Goal: Task Accomplishment & Management: Manage account settings

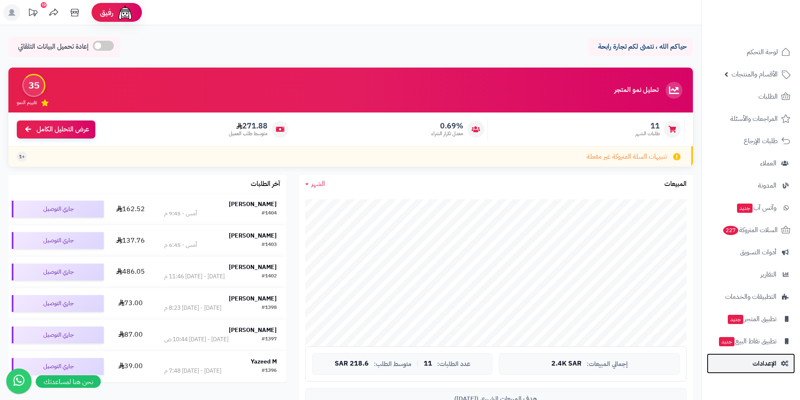
click at [767, 357] on link "الإعدادات" at bounding box center [751, 364] width 88 height 20
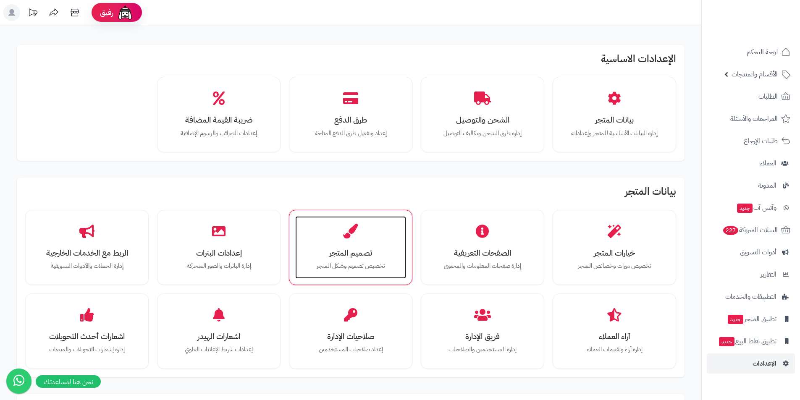
click at [347, 233] on icon at bounding box center [350, 231] width 15 height 15
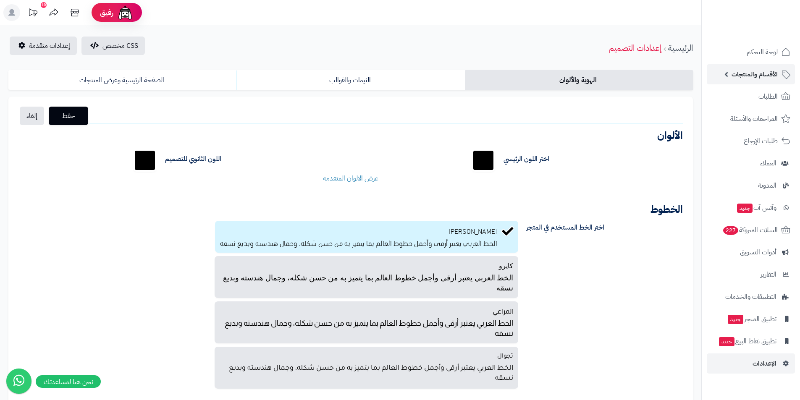
click at [750, 72] on span "الأقسام والمنتجات" at bounding box center [754, 74] width 46 height 12
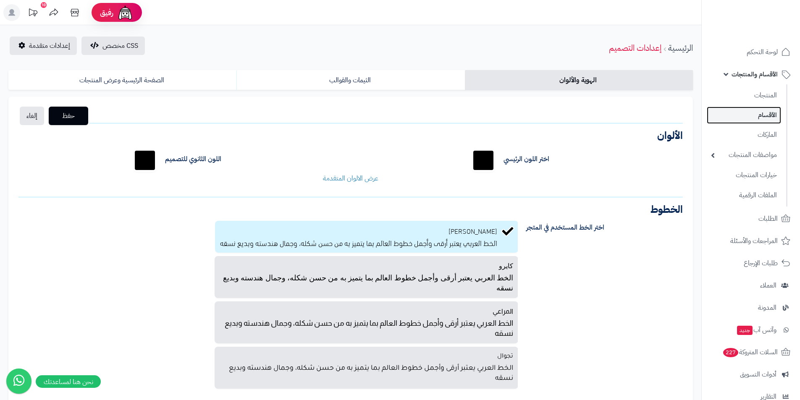
click at [760, 120] on link "الأقسام" at bounding box center [744, 115] width 74 height 17
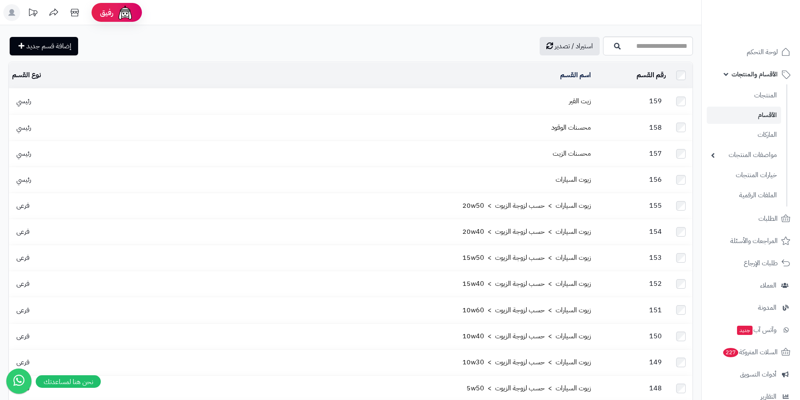
click at [24, 102] on span "رئيسي" at bounding box center [23, 101] width 23 height 10
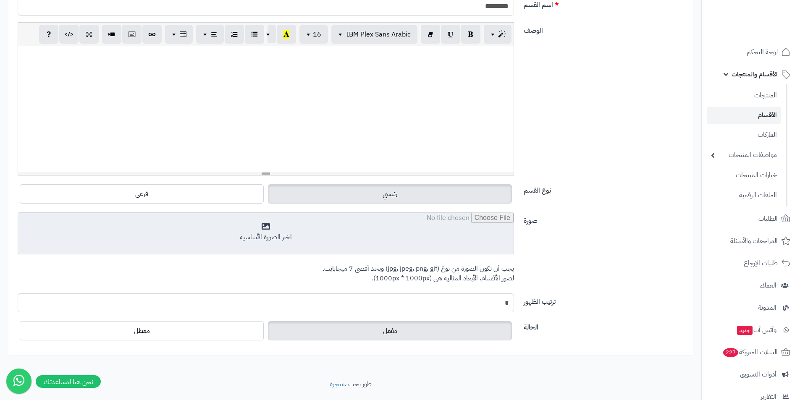
scroll to position [169, 0]
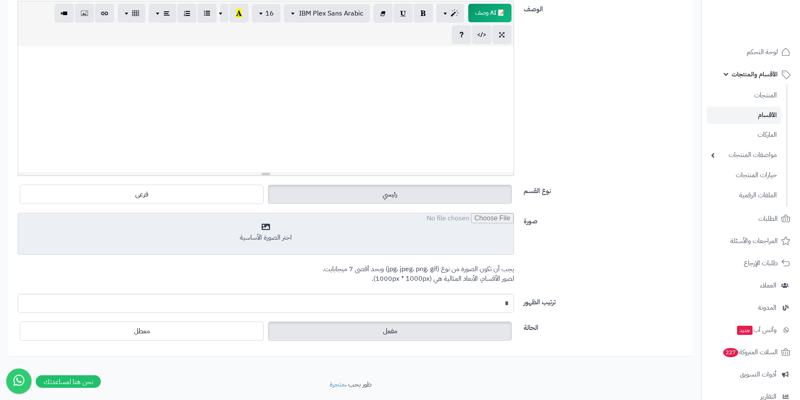
click at [307, 223] on input "file" at bounding box center [265, 234] width 495 height 42
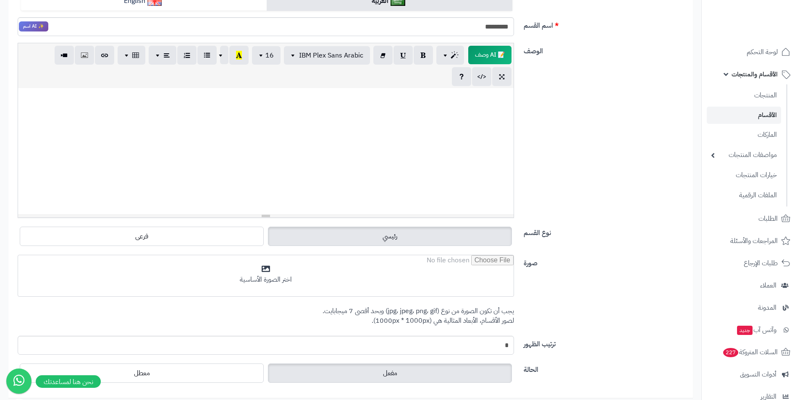
scroll to position [0, 0]
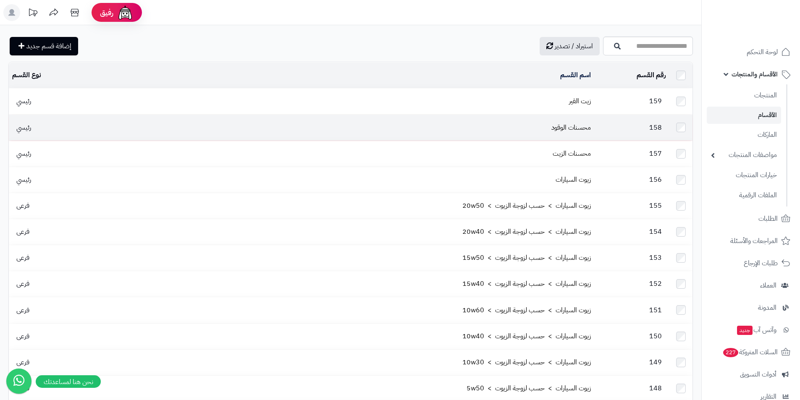
click at [30, 124] on span "رئيسي" at bounding box center [23, 128] width 23 height 10
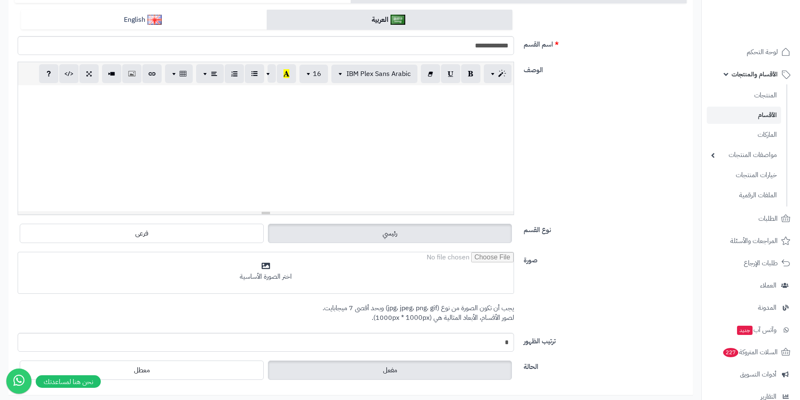
scroll to position [168, 0]
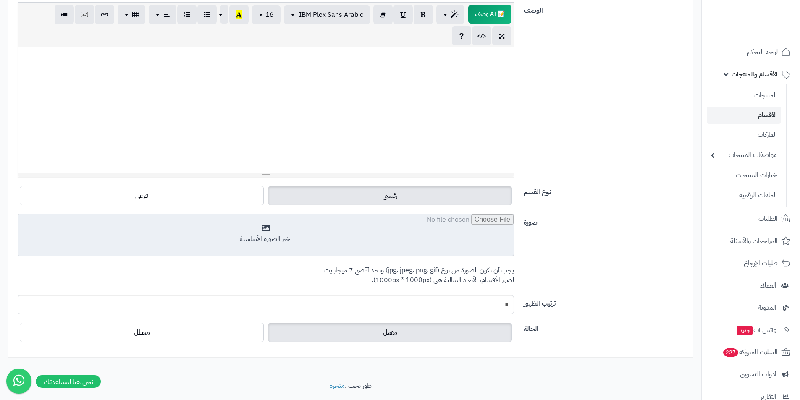
click at [287, 215] on input "file" at bounding box center [265, 236] width 495 height 42
click at [280, 240] on input "file" at bounding box center [265, 236] width 495 height 42
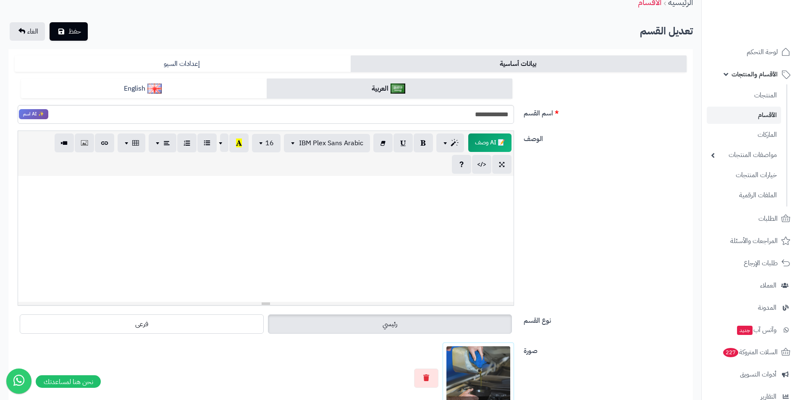
scroll to position [0, 0]
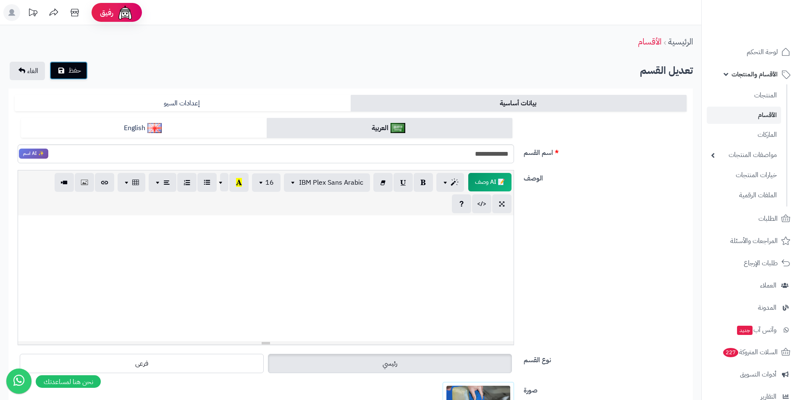
click at [76, 70] on span "حفظ" at bounding box center [74, 71] width 13 height 10
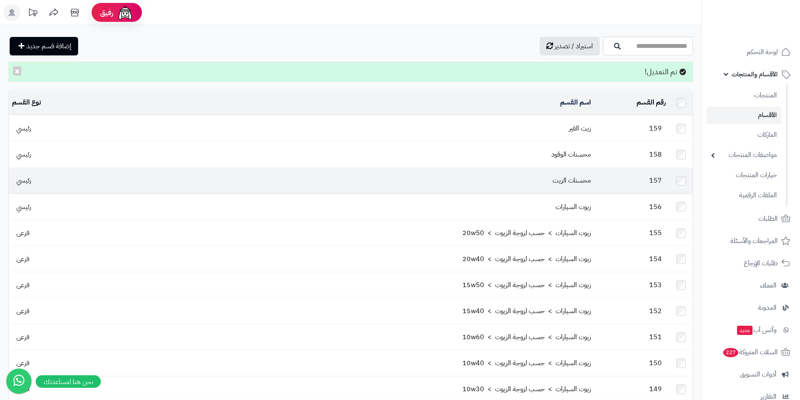
click at [513, 178] on td "محسنات الزيت" at bounding box center [338, 181] width 511 height 26
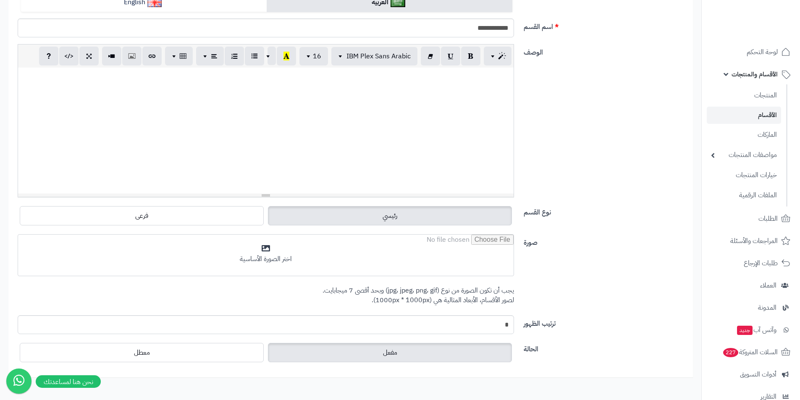
scroll to position [169, 0]
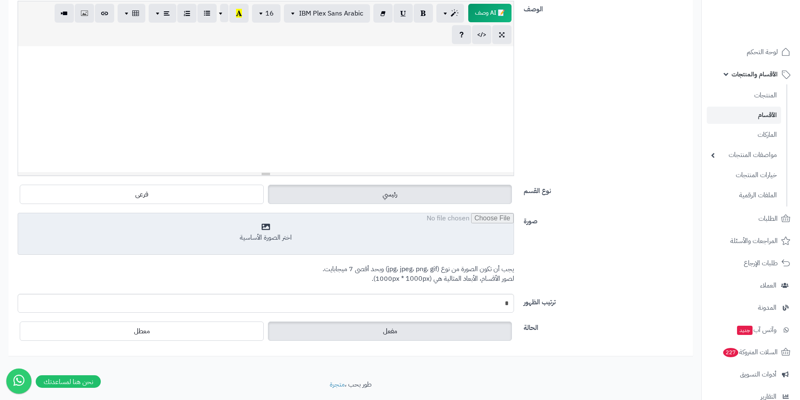
click at [301, 227] on input "file" at bounding box center [265, 234] width 495 height 42
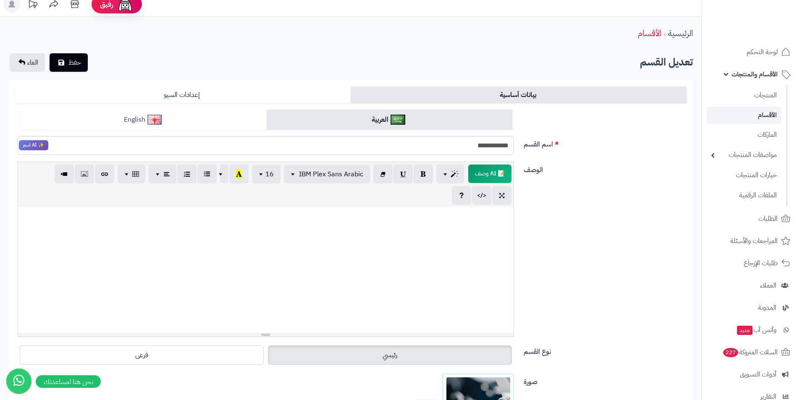
scroll to position [0, 0]
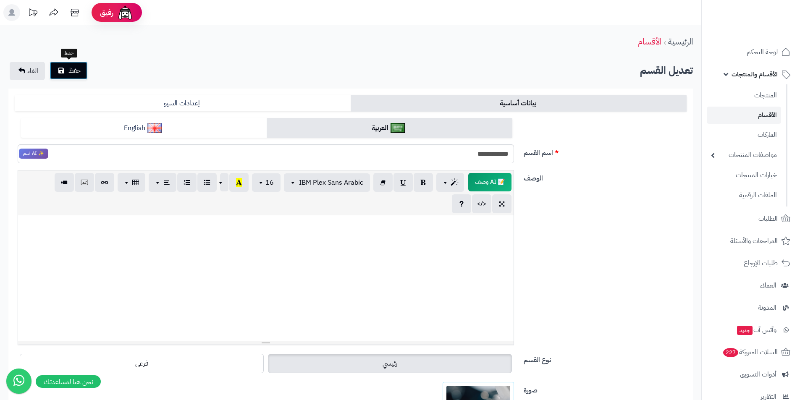
click at [81, 69] on span "حفظ" at bounding box center [74, 71] width 13 height 10
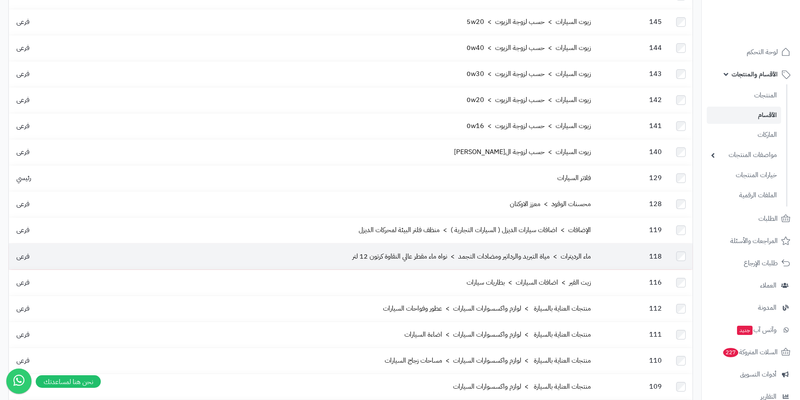
scroll to position [504, 0]
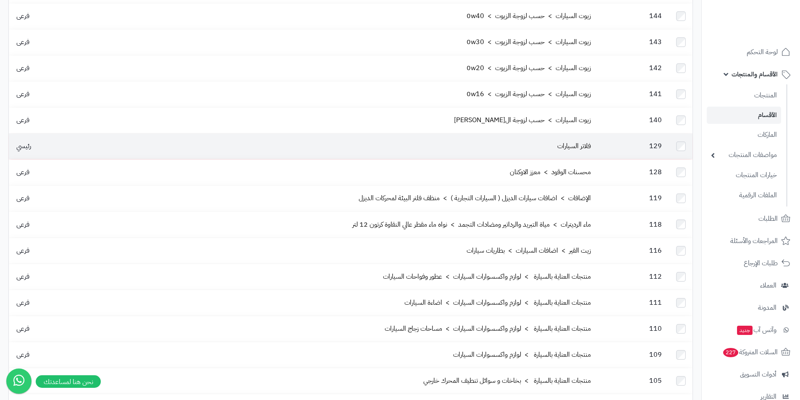
click at [63, 134] on td "رئيسي" at bounding box center [46, 147] width 74 height 26
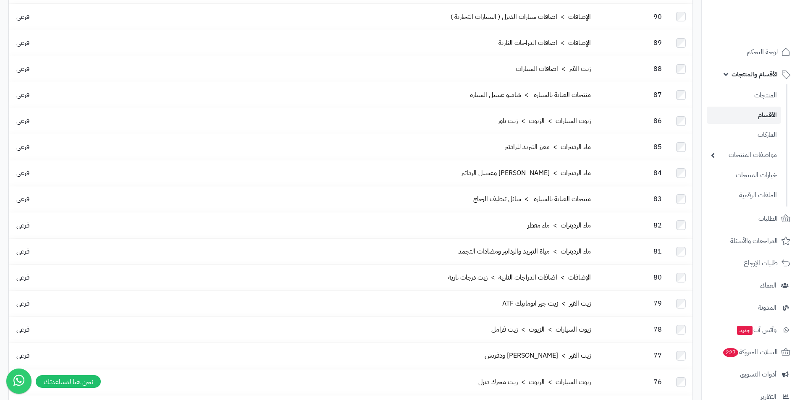
scroll to position [1381, 0]
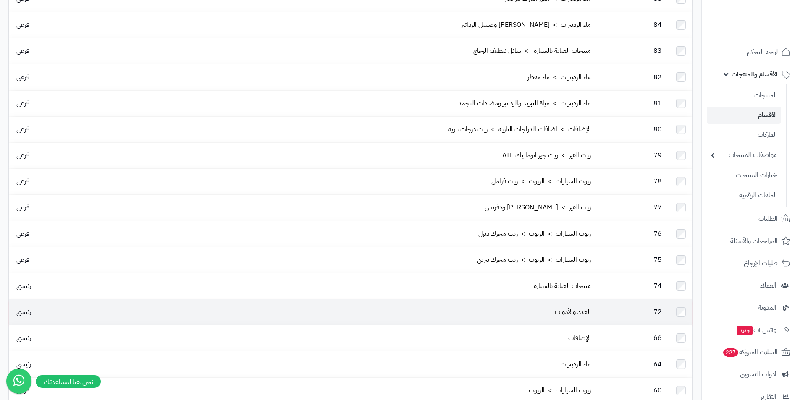
click at [105, 299] on td "العدد والأدوات" at bounding box center [338, 312] width 511 height 26
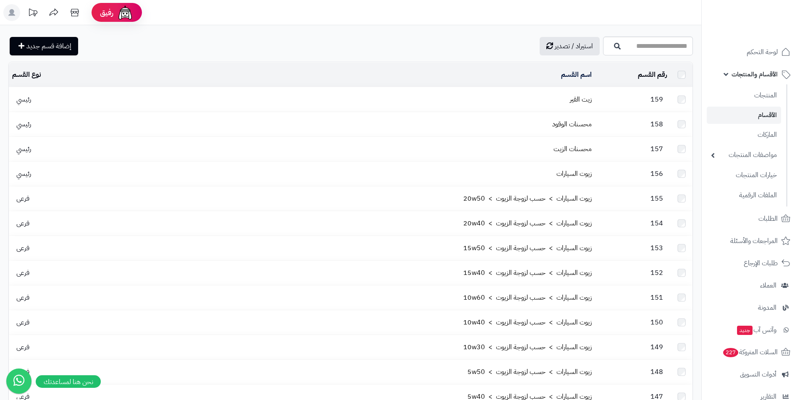
scroll to position [1381, 0]
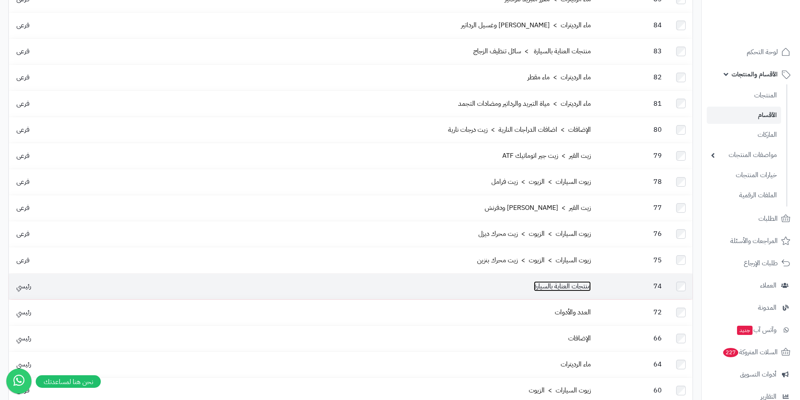
click at [536, 281] on link "منتجات العناية بالسيارة" at bounding box center [562, 286] width 57 height 10
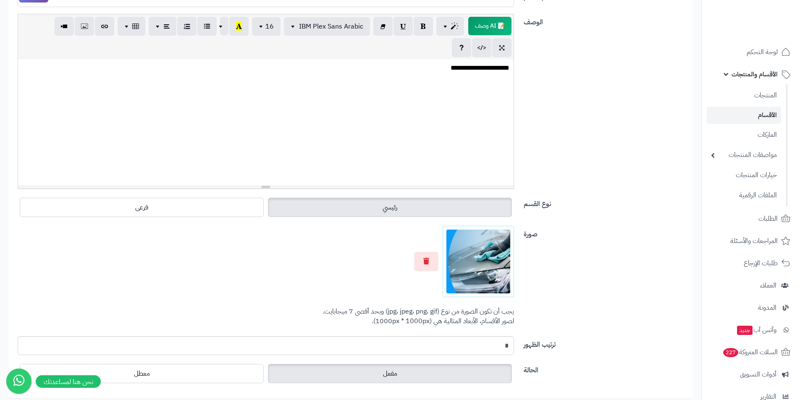
scroll to position [168, 0]
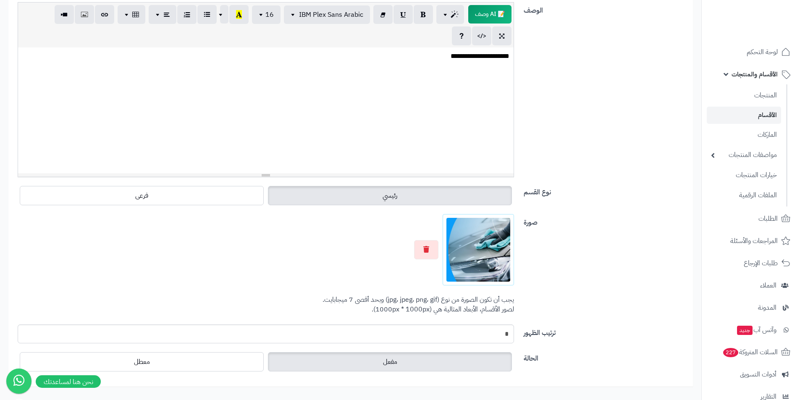
click at [473, 251] on img at bounding box center [478, 250] width 64 height 64
click at [427, 248] on icon "button" at bounding box center [426, 249] width 6 height 7
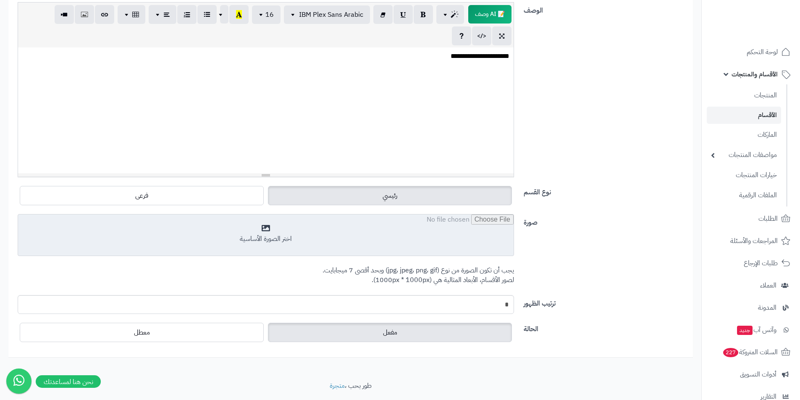
click at [472, 245] on input "file" at bounding box center [265, 236] width 495 height 42
click at [380, 238] on input "file" at bounding box center [265, 236] width 495 height 42
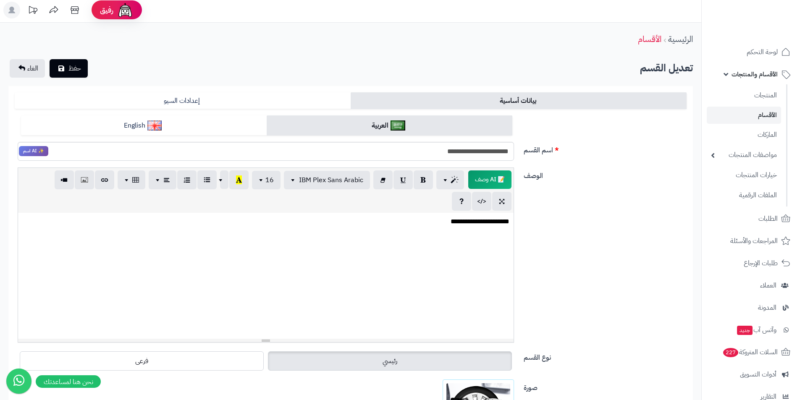
scroll to position [0, 0]
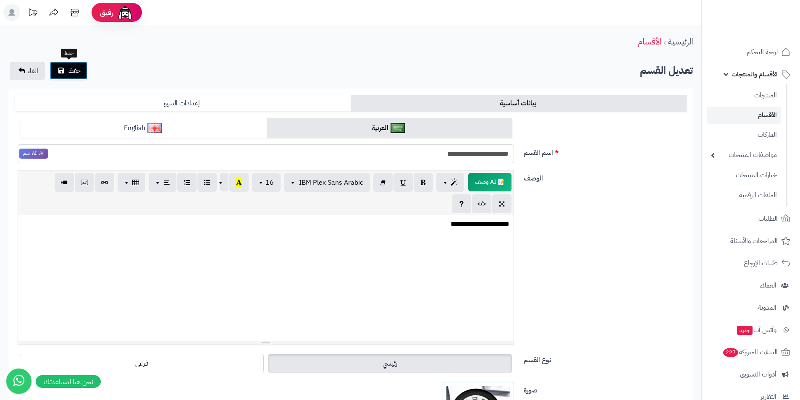
click at [83, 68] on button "حفظ" at bounding box center [69, 70] width 38 height 18
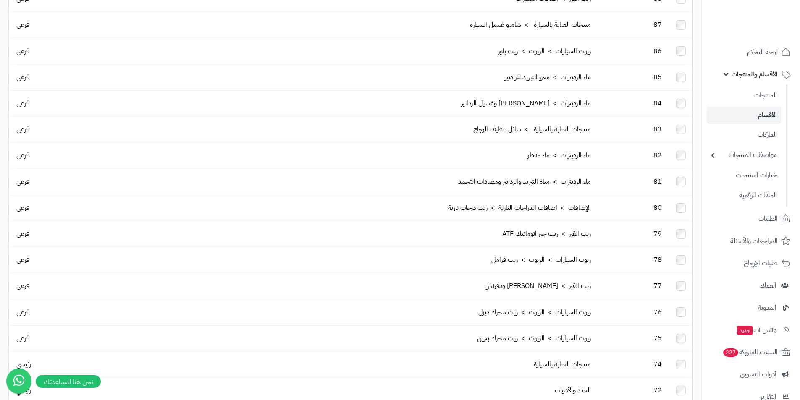
scroll to position [1408, 0]
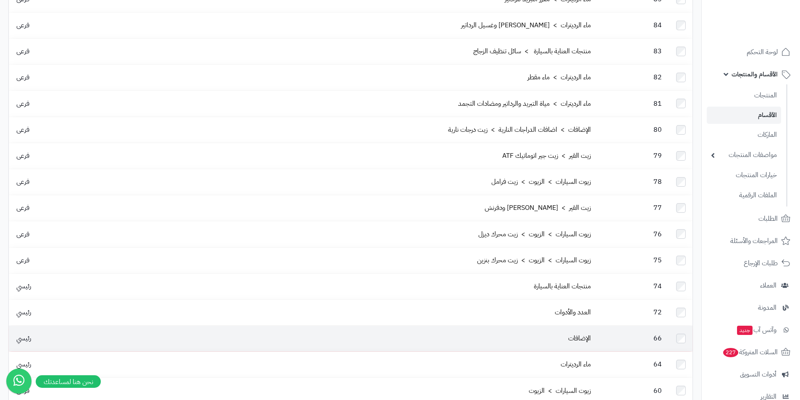
click at [559, 326] on td "الإضافات" at bounding box center [338, 339] width 511 height 26
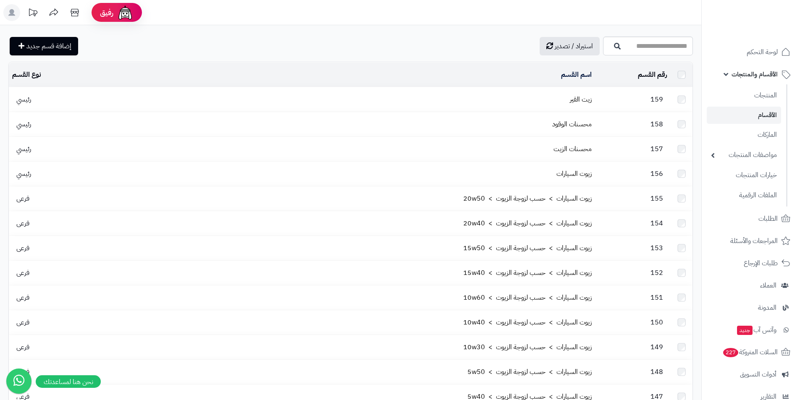
scroll to position [1381, 0]
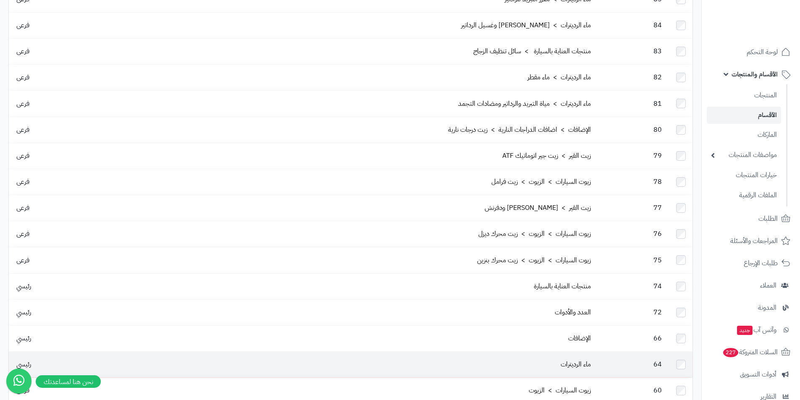
click at [517, 352] on td "ماء الرديترات" at bounding box center [338, 365] width 511 height 26
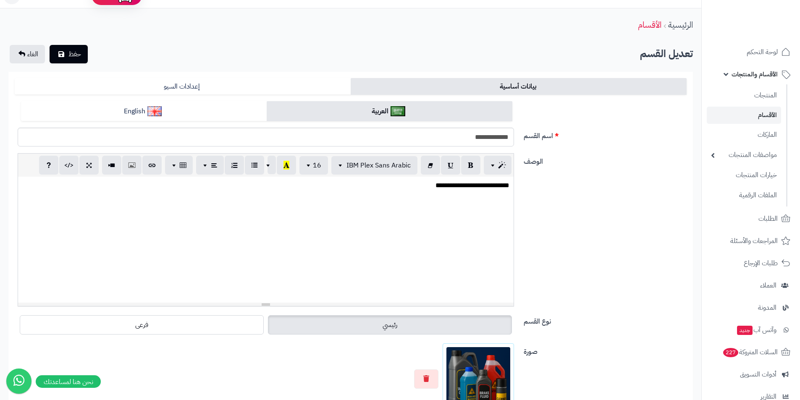
scroll to position [168, 0]
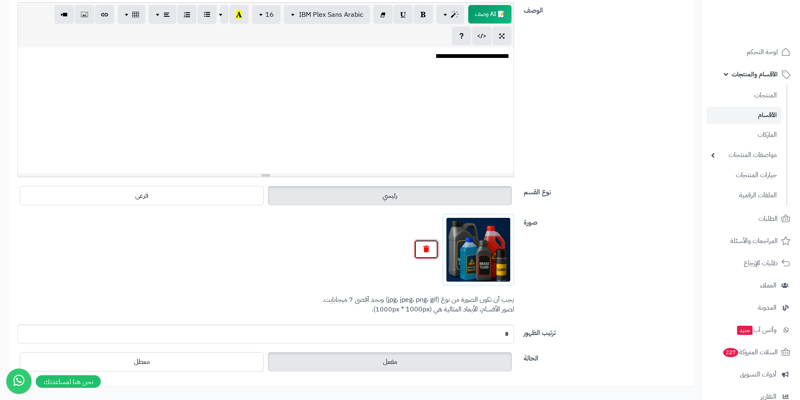
click at [430, 247] on button "button" at bounding box center [426, 249] width 24 height 19
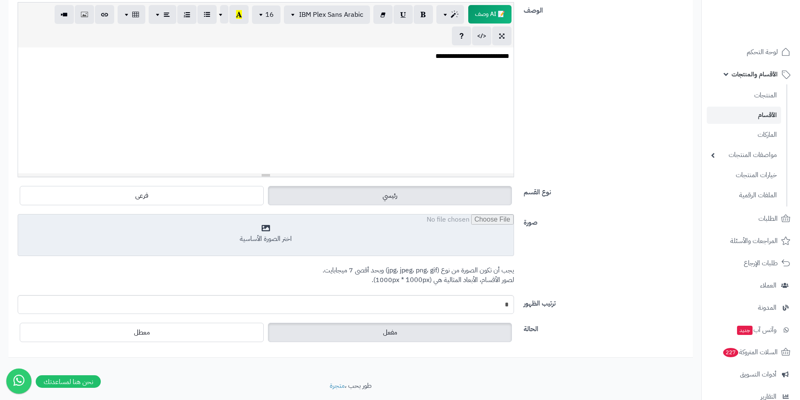
click at [485, 249] on input "file" at bounding box center [265, 236] width 495 height 42
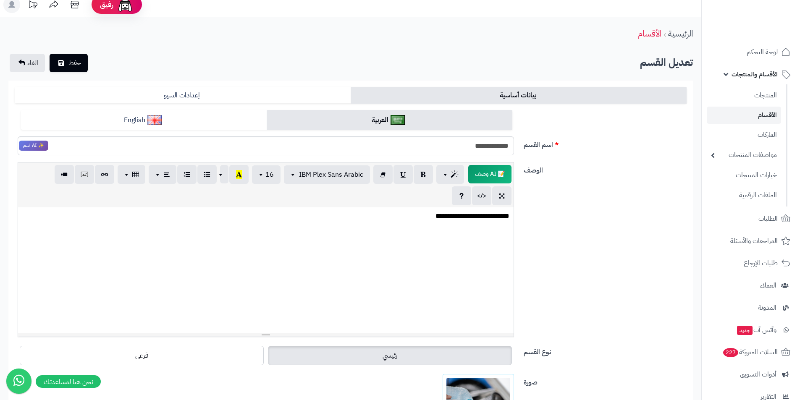
scroll to position [0, 0]
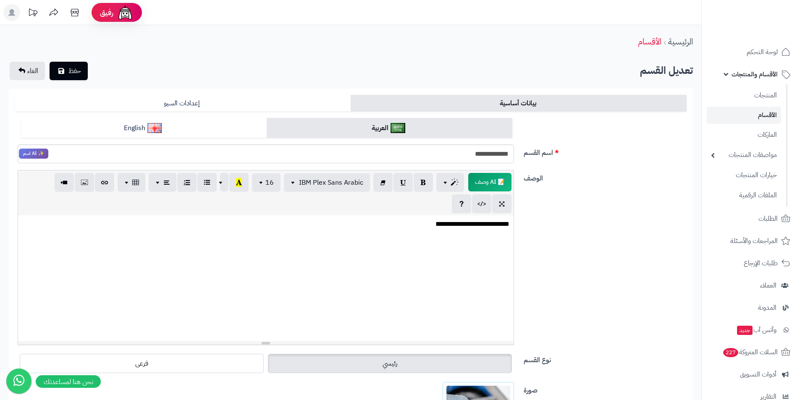
click at [63, 60] on div "**********" at bounding box center [350, 301] width 701 height 553
click at [66, 68] on button "حفظ" at bounding box center [69, 70] width 38 height 18
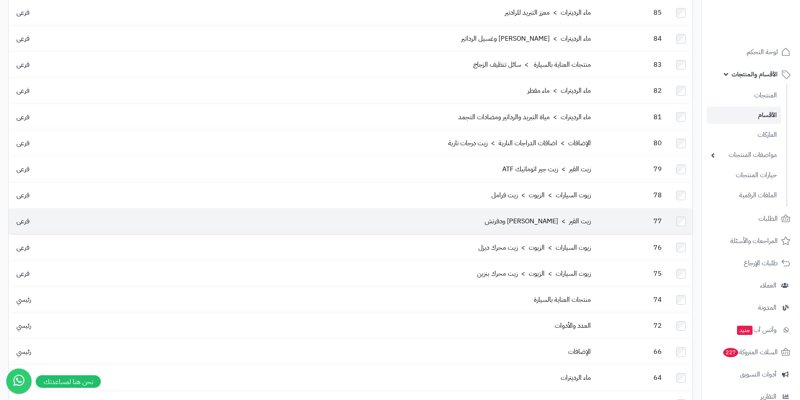
scroll to position [1408, 0]
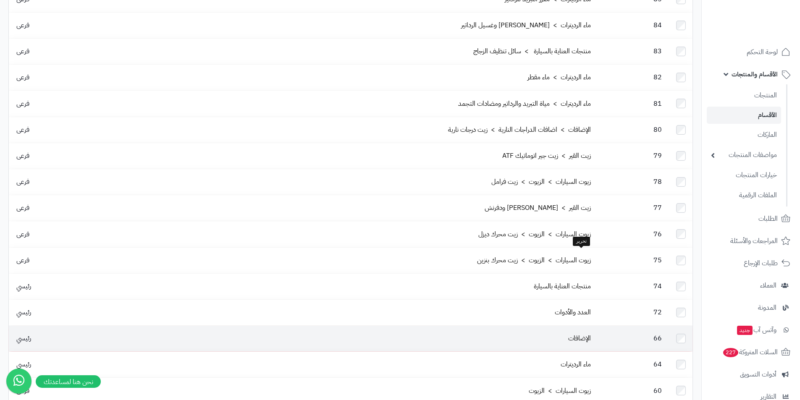
click at [569, 326] on td "الإضافات" at bounding box center [338, 339] width 511 height 26
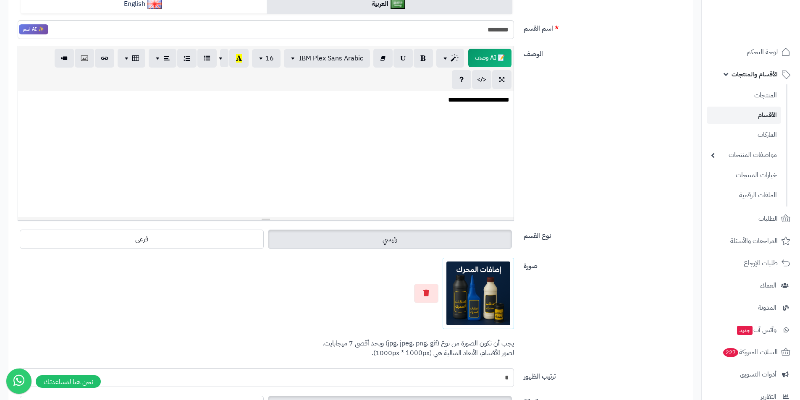
scroll to position [126, 0]
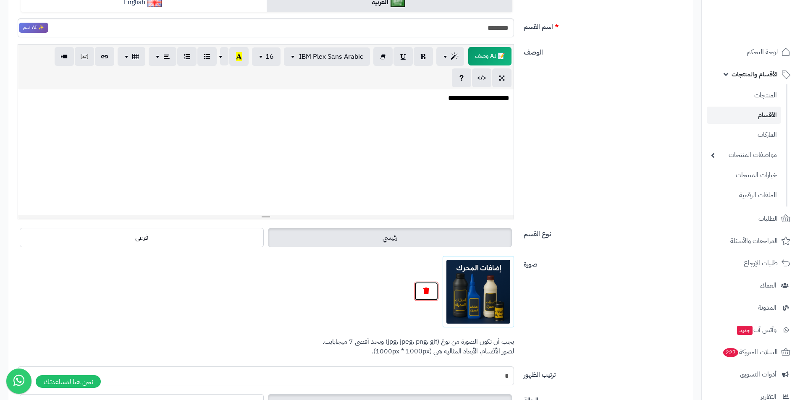
click at [425, 294] on button "button" at bounding box center [426, 291] width 24 height 19
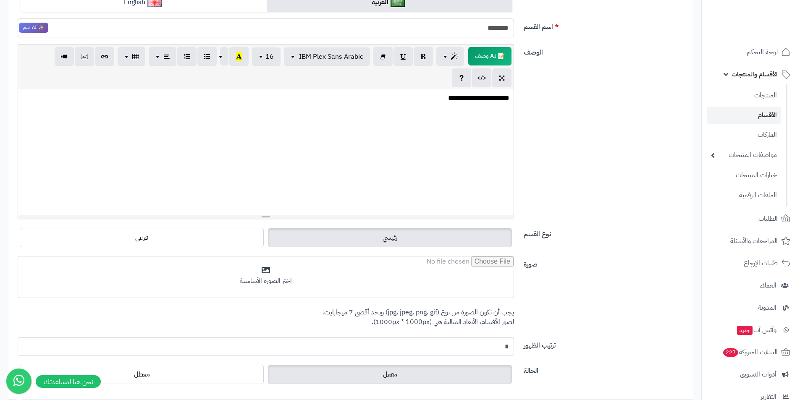
scroll to position [0, 0]
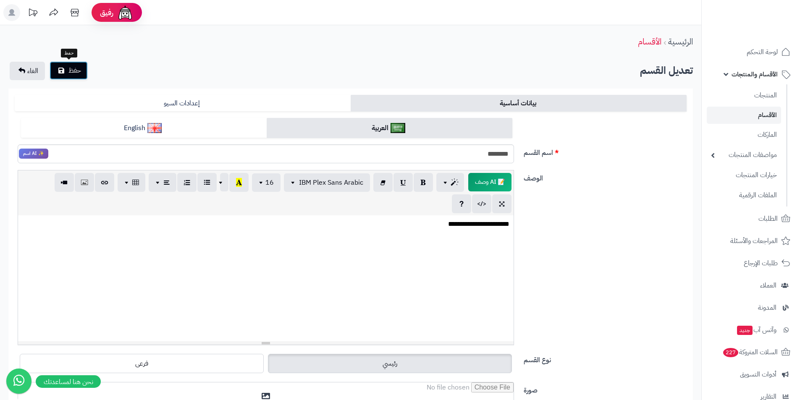
click at [73, 70] on span "حفظ" at bounding box center [74, 71] width 13 height 10
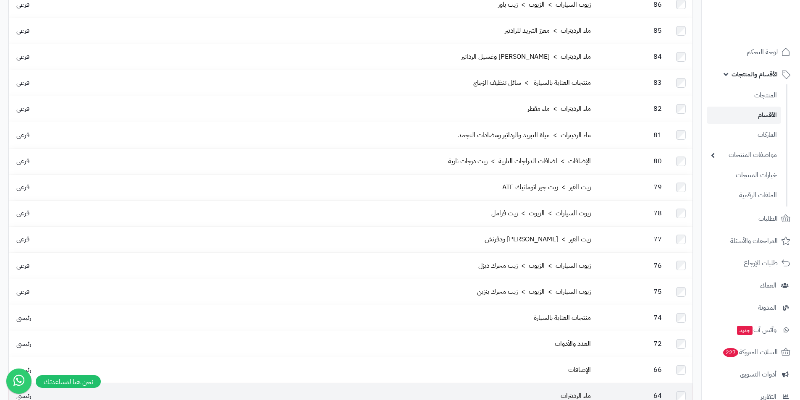
scroll to position [1408, 0]
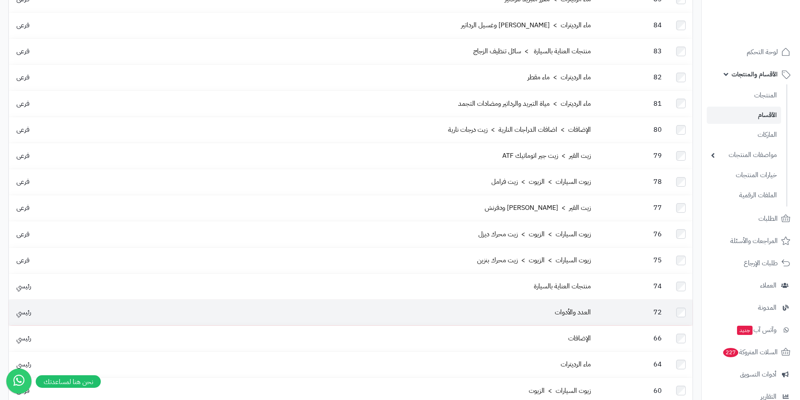
click at [582, 300] on td "العدد والأدوات" at bounding box center [338, 313] width 511 height 26
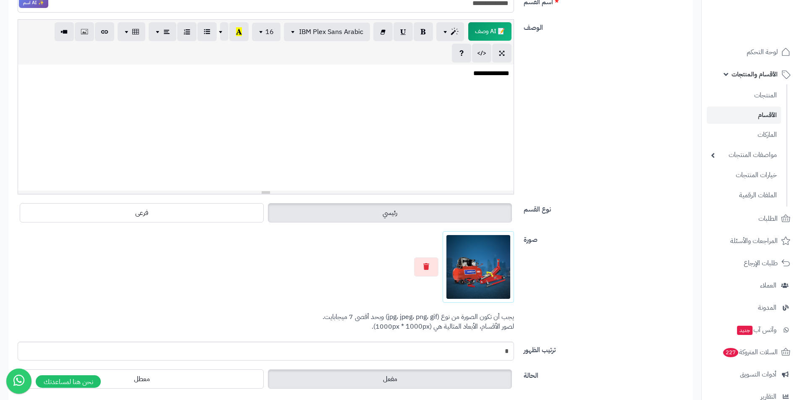
scroll to position [168, 0]
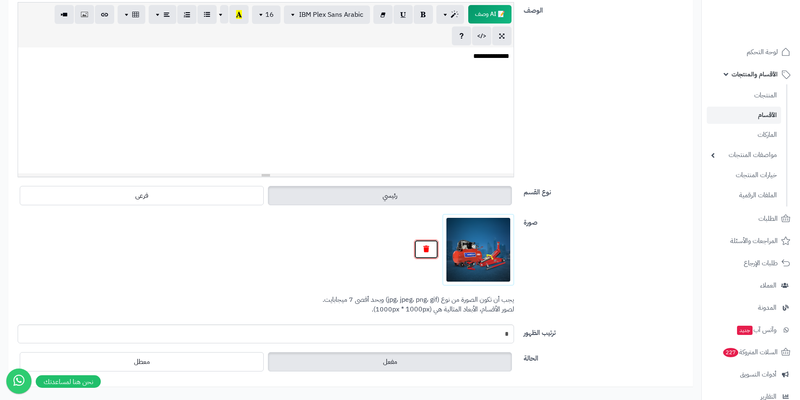
click at [427, 249] on icon "button" at bounding box center [426, 249] width 6 height 7
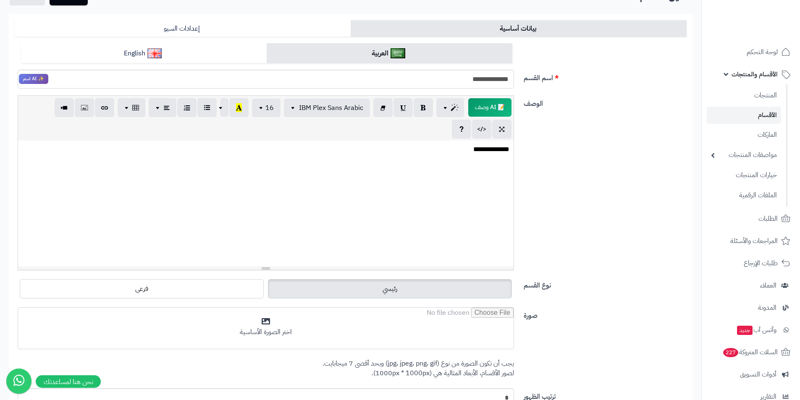
scroll to position [0, 0]
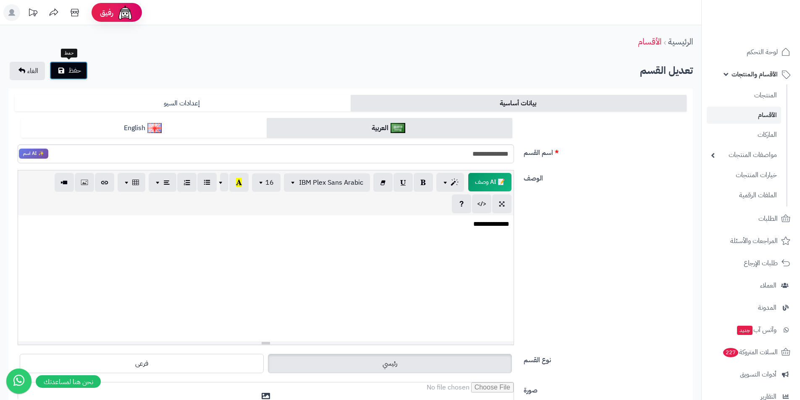
click at [63, 69] on icon "submit" at bounding box center [61, 70] width 6 height 7
